Goal: Task Accomplishment & Management: Manage account settings

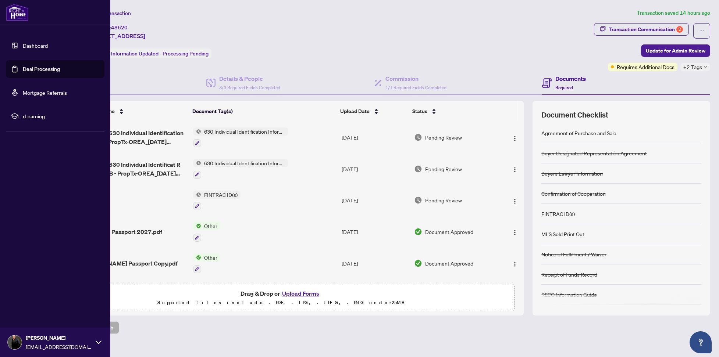
click at [23, 46] on link "Dashboard" at bounding box center [35, 45] width 25 height 7
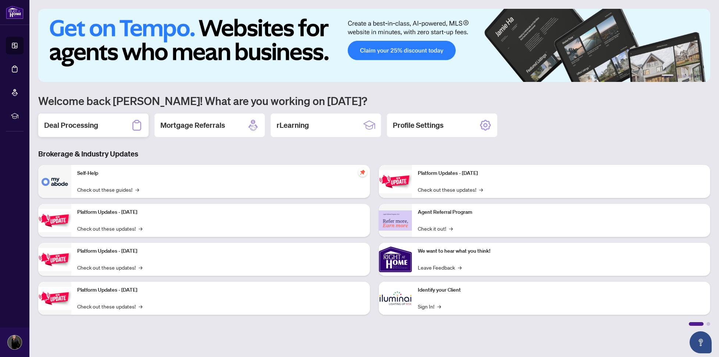
click at [70, 129] on h2 "Deal Processing" at bounding box center [71, 125] width 54 height 10
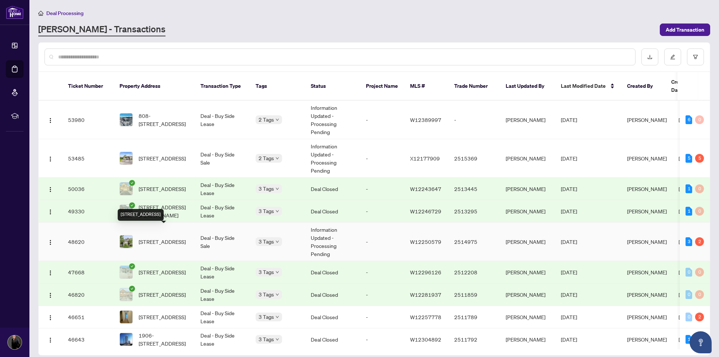
click at [148, 238] on span "[STREET_ADDRESS]" at bounding box center [162, 242] width 47 height 8
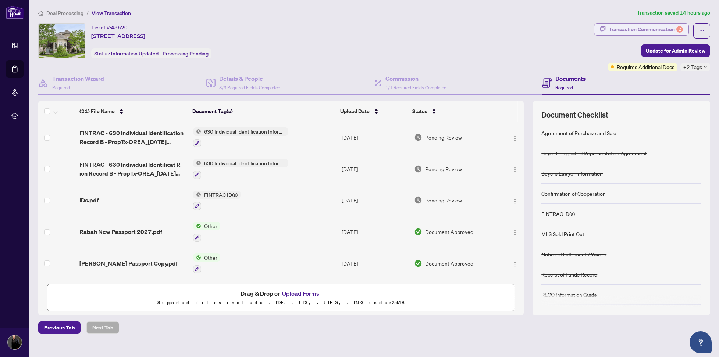
click at [645, 27] on div "Transaction Communication 2" at bounding box center [646, 30] width 74 height 12
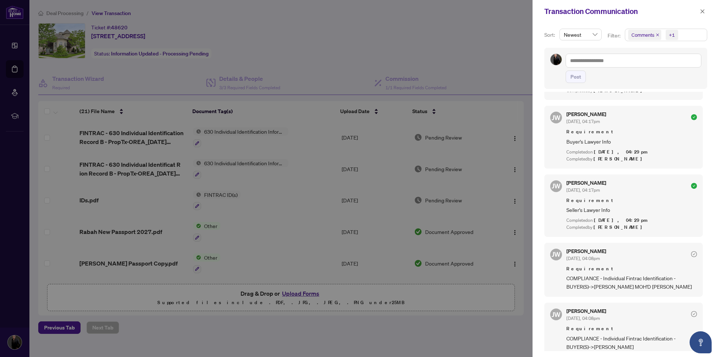
scroll to position [1, 0]
click at [701, 11] on icon "close" at bounding box center [702, 11] width 5 height 5
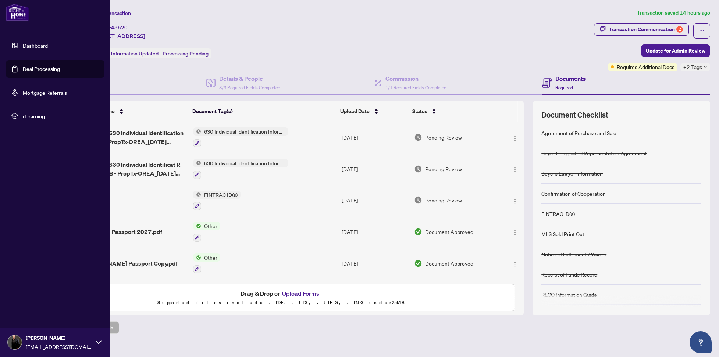
click at [23, 48] on link "Dashboard" at bounding box center [35, 45] width 25 height 7
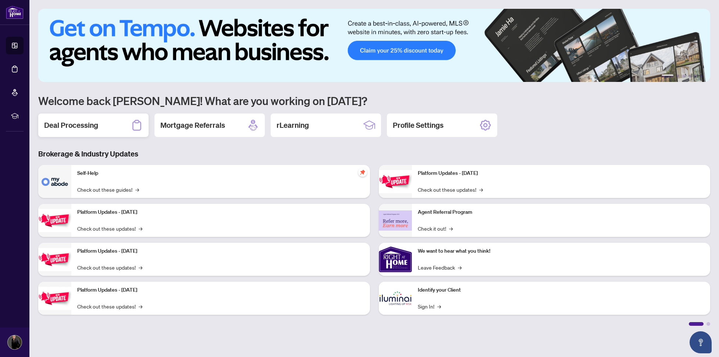
click at [108, 121] on div "Deal Processing" at bounding box center [93, 126] width 110 height 24
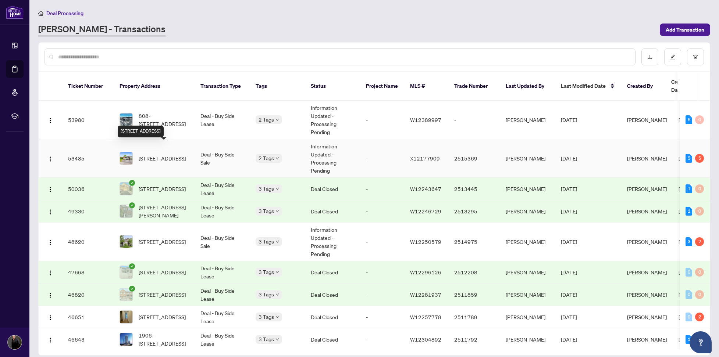
click at [165, 154] on span "[STREET_ADDRESS]" at bounding box center [162, 158] width 47 height 8
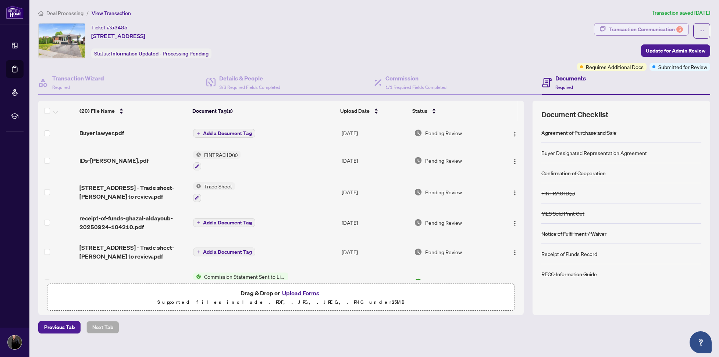
click at [671, 28] on div "Transaction Communication 5" at bounding box center [646, 30] width 74 height 12
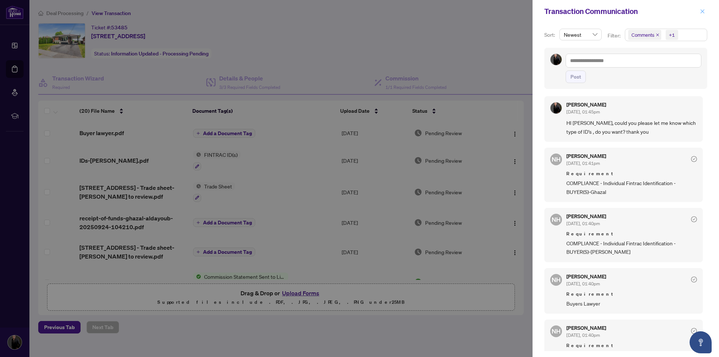
click at [701, 11] on icon "close" at bounding box center [702, 11] width 5 height 5
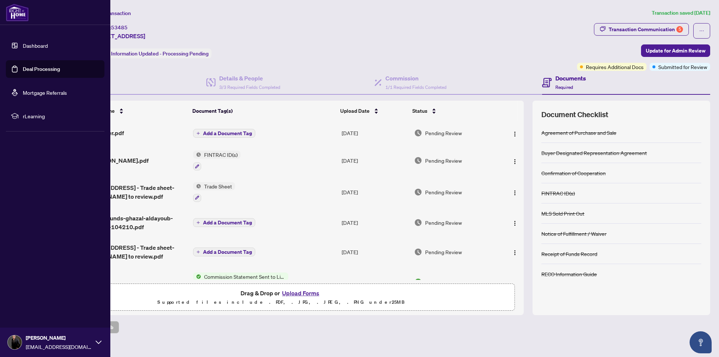
click at [23, 44] on link "Dashboard" at bounding box center [35, 45] width 25 height 7
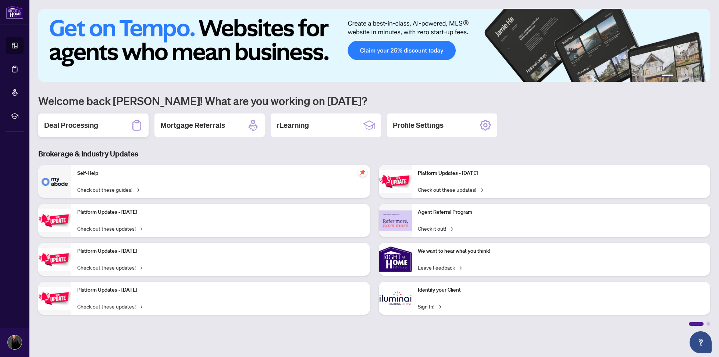
click at [74, 122] on h2 "Deal Processing" at bounding box center [71, 125] width 54 height 10
